Goal: Information Seeking & Learning: Check status

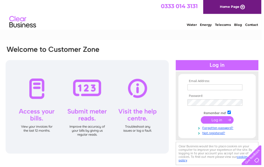
click at [209, 87] on input "text" at bounding box center [217, 88] width 56 height 6
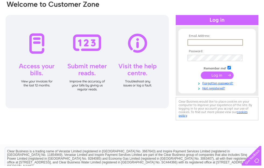
scroll to position [46, 0]
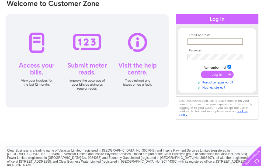
click at [207, 43] on input "text" at bounding box center [217, 42] width 56 height 6
click at [255, 52] on form "Email Address: Password: Remember me?" at bounding box center [219, 62] width 78 height 57
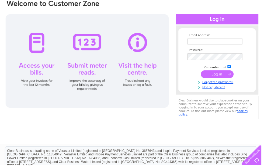
click at [256, 60] on form "Email Address: Password: Remember me?" at bounding box center [219, 62] width 78 height 56
click at [204, 41] on input "text" at bounding box center [217, 42] width 56 height 6
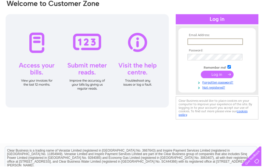
click at [205, 42] on input "text" at bounding box center [217, 42] width 56 height 6
type input "ngachapman1@icloud.com"
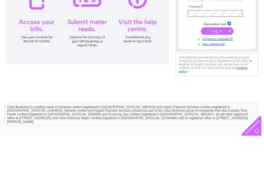
click at [220, 71] on input "submit" at bounding box center [219, 75] width 33 height 8
click at [229, 71] on input "submit" at bounding box center [219, 75] width 33 height 8
click at [228, 71] on input "submit" at bounding box center [219, 75] width 33 height 8
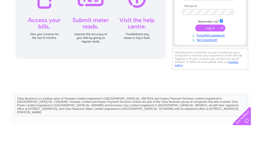
scroll to position [104, 0]
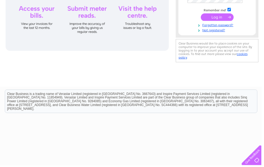
click at [223, 14] on input "submit" at bounding box center [219, 17] width 33 height 8
click at [223, 21] on input "submit" at bounding box center [219, 17] width 33 height 8
click at [234, 21] on input "submit" at bounding box center [219, 17] width 33 height 8
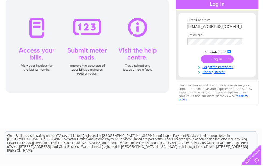
click at [224, 61] on input "submit" at bounding box center [219, 60] width 33 height 8
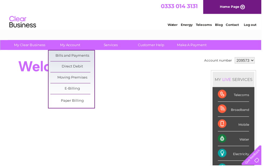
click at [87, 91] on link "E-Billing" at bounding box center [73, 89] width 44 height 11
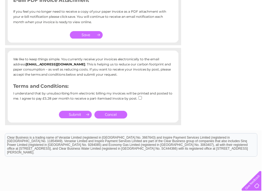
scroll to position [87, 0]
click at [120, 115] on link "Cancel" at bounding box center [111, 116] width 33 height 8
click at [142, 97] on input "checkbox" at bounding box center [142, 99] width 4 height 4
checkbox input "true"
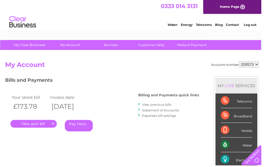
click at [167, 105] on link "View previous bills" at bounding box center [158, 106] width 30 height 4
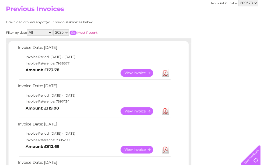
scroll to position [57, 0]
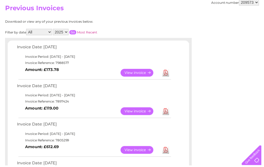
click at [69, 32] on select "2025 2024 2023 2022" at bounding box center [61, 32] width 16 height 6
select select "2024"
click at [77, 31] on input "button" at bounding box center [73, 32] width 7 height 4
click at [170, 74] on link "Download" at bounding box center [167, 74] width 7 height 8
click at [145, 72] on link "View" at bounding box center [142, 74] width 40 height 8
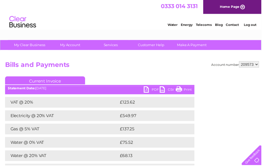
click at [236, 156] on div "Account number 209573 Bills and Payments Current Invoice PDF CSV Print £75.52" at bounding box center [133, 131] width 257 height 138
click at [130, 89] on div "Statement Date: [DATE]" at bounding box center [100, 89] width 191 height 4
click at [68, 81] on link "Current Invoice" at bounding box center [45, 81] width 81 height 8
click at [44, 89] on div "Statement Date: 10/12/2024" at bounding box center [100, 89] width 191 height 4
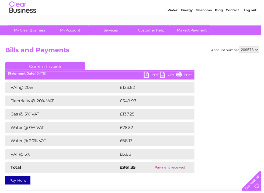
scroll to position [15, 0]
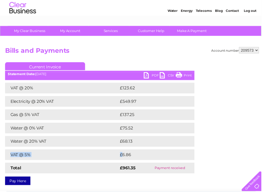
click at [237, 165] on div "Account number 209573 Bills and Payments Current Invoice PDF CSV Print £75.52" at bounding box center [133, 116] width 257 height 138
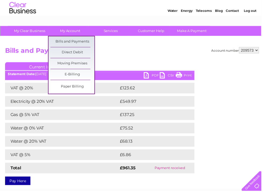
click at [86, 75] on link "E-Billing" at bounding box center [73, 75] width 44 height 11
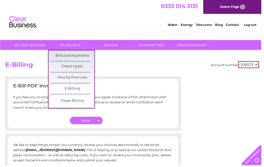
click at [84, 80] on link "Moving Premises" at bounding box center [73, 78] width 44 height 11
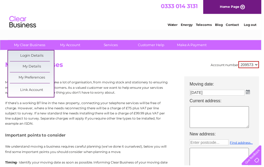
click at [103, 74] on div "Account number 209573 Moving Premises Moving to new premises can take a lot of …" at bounding box center [133, 160] width 257 height 197
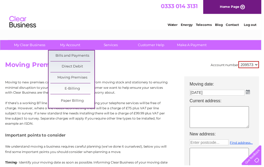
click at [86, 89] on link "E-Billing" at bounding box center [73, 89] width 44 height 11
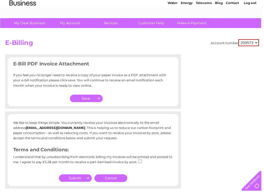
scroll to position [22, 0]
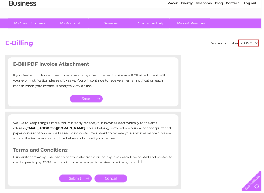
click at [117, 167] on link "Cancel" at bounding box center [111, 181] width 33 height 8
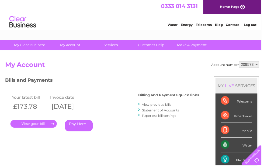
click at [165, 105] on link "View previous bills" at bounding box center [158, 106] width 30 height 4
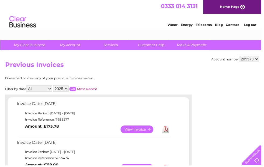
click at [69, 89] on select "2025 2024 2023 2022" at bounding box center [61, 89] width 16 height 6
click at [69, 88] on select "2025 2024 2023 2022" at bounding box center [61, 89] width 16 height 6
select select "2024"
click at [77, 89] on input "button" at bounding box center [73, 90] width 7 height 4
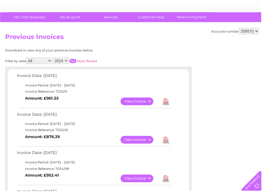
scroll to position [28, 0]
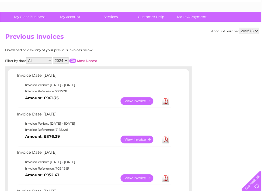
click at [144, 140] on link "View" at bounding box center [142, 141] width 40 height 8
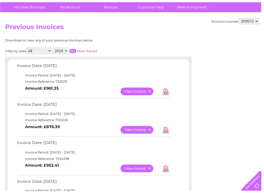
scroll to position [39, 0]
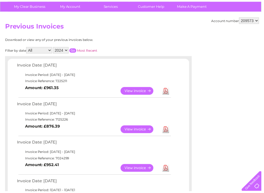
click at [139, 167] on link "View" at bounding box center [142, 170] width 40 height 8
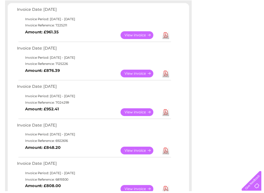
scroll to position [95, 0]
click at [147, 113] on link "View" at bounding box center [142, 114] width 40 height 8
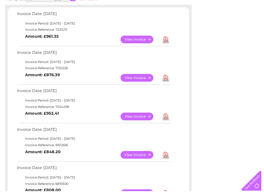
scroll to position [91, 0]
click at [140, 156] on link "View" at bounding box center [142, 157] width 40 height 8
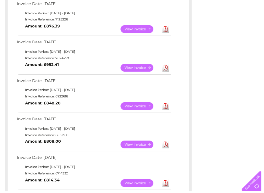
scroll to position [140, 0]
click at [142, 144] on link "View" at bounding box center [142, 146] width 40 height 8
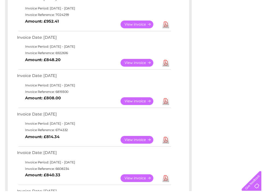
scroll to position [184, 0]
click at [144, 137] on link "View" at bounding box center [142, 141] width 40 height 8
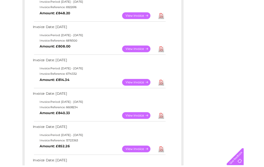
scroll to position [229, 0]
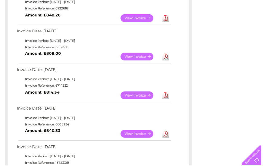
click at [143, 131] on link "View" at bounding box center [142, 135] width 40 height 8
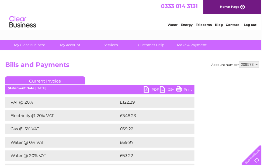
click at [218, 161] on div "Account number 209573 Bills and Payments Current Invoice PDF CSV Print £69.22" at bounding box center [133, 131] width 257 height 138
click at [216, 130] on div "Account number 209573 Bills and Payments Current Invoice PDF CSV Print £70.34" at bounding box center [133, 131] width 257 height 138
click at [216, 135] on div "Account number 209573 Bills and Payments Current Invoice PDF CSV Print £70.34" at bounding box center [133, 131] width 257 height 138
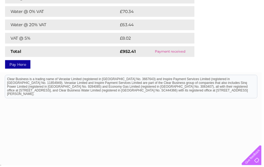
scroll to position [132, 0]
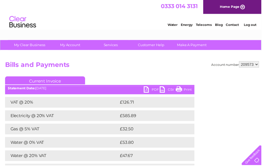
click at [229, 149] on div "Account number 209573 Bills and Payments Current Invoice PDF CSV Print £32.50" at bounding box center [133, 131] width 257 height 138
